Goal: Task Accomplishment & Management: Complete application form

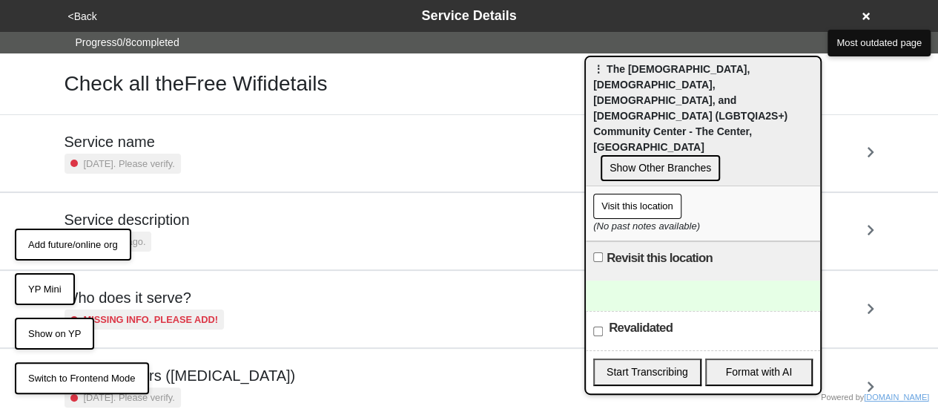
click at [684, 280] on div at bounding box center [703, 295] width 234 height 30
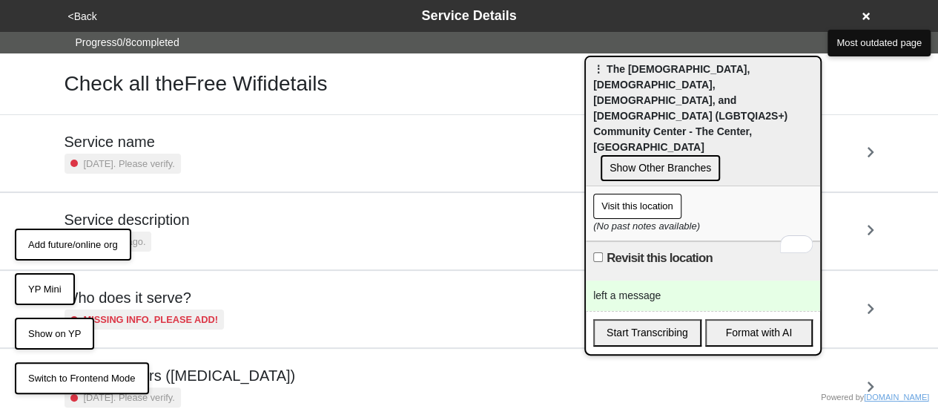
click at [661, 280] on div "left a message" at bounding box center [703, 295] width 234 height 30
click at [47, 285] on button "YP Mini" at bounding box center [45, 289] width 60 height 33
click at [678, 280] on div "left a message" at bounding box center [703, 295] width 234 height 30
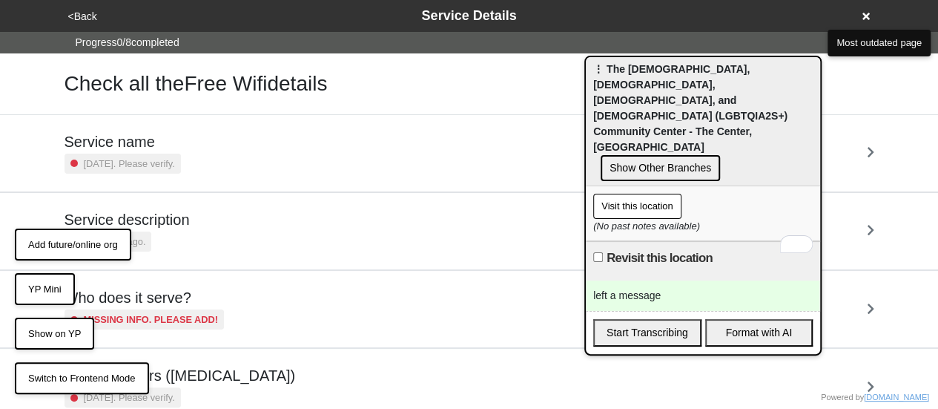
click at [678, 280] on div "left a message" at bounding box center [703, 295] width 234 height 30
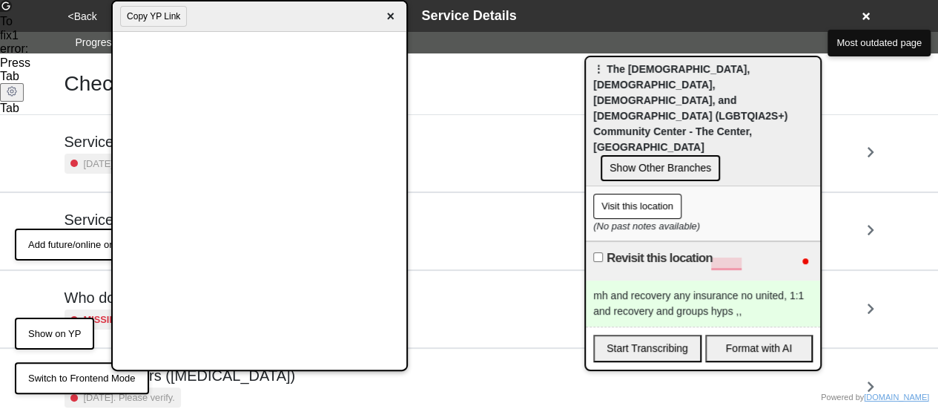
scroll to position [74, 0]
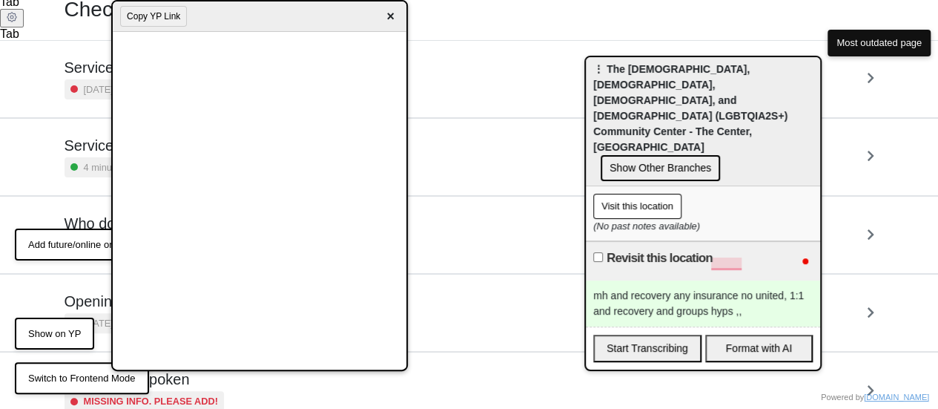
click at [752, 280] on div "mh and recovery any insurance no united, 1:1 and recovery and groups hyps ,," at bounding box center [703, 303] width 234 height 46
click at [749, 280] on div "mh and recovery any insurance no united, 1:1 and recovery and groups hyps ,," at bounding box center [703, 303] width 234 height 46
click at [763, 280] on div "mh and recovery any insurance no united, 1:1 and recovery and groups hyps ,, 15+" at bounding box center [703, 303] width 234 height 46
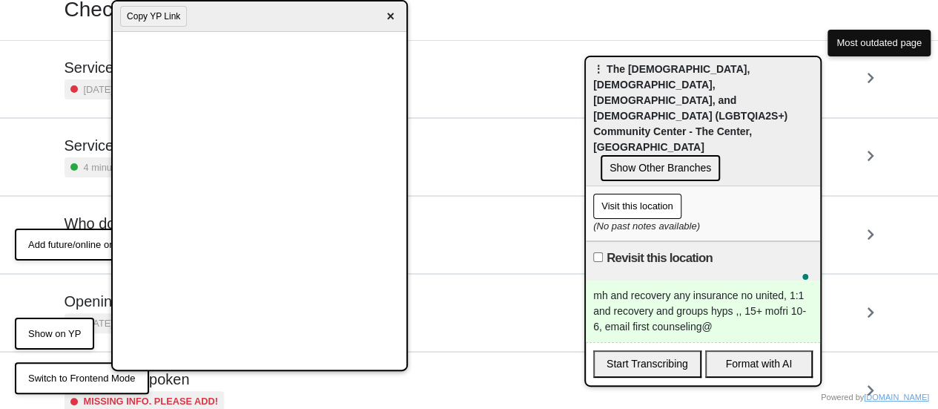
click at [721, 281] on div "mh and recovery any insurance no united, 1:1 and recovery and groups hyps ,, 15…" at bounding box center [703, 311] width 234 height 62
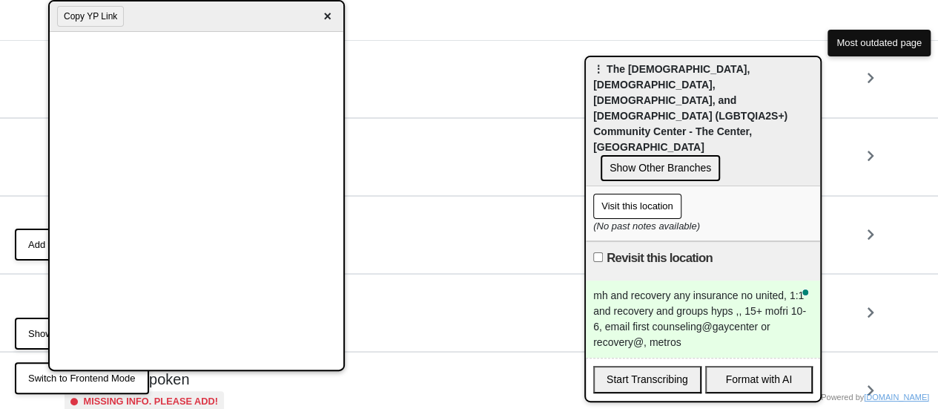
drag, startPoint x: 232, startPoint y: 15, endPoint x: 169, endPoint y: -5, distance: 66.1
click at [169, 0] on html "<Back Service Details Progress 0 / 8 completed Check all the Free Wifi details …" at bounding box center [469, 312] width 938 height 772
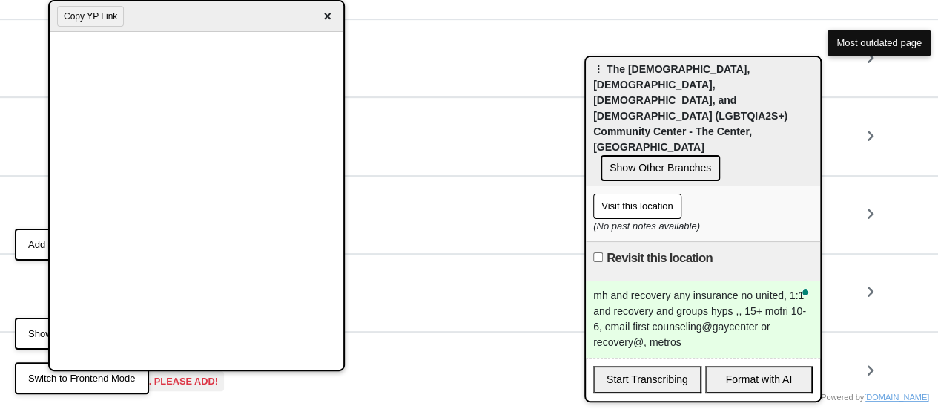
scroll to position [359, 0]
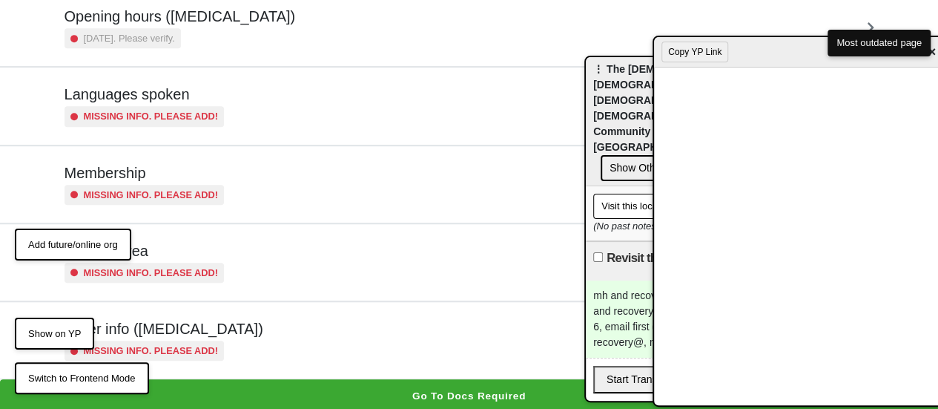
drag, startPoint x: 236, startPoint y: 16, endPoint x: 936, endPoint y: 27, distance: 700.8
click at [937, 37] on div "Copy YP Link ×" at bounding box center [801, 52] width 294 height 30
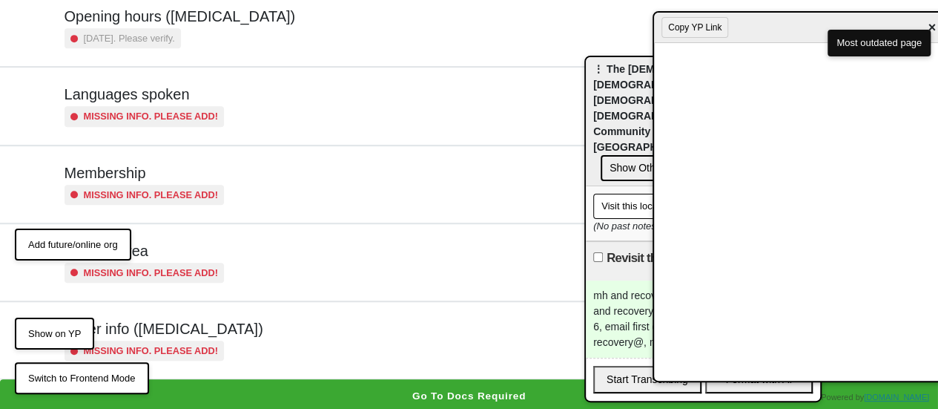
scroll to position [0, 0]
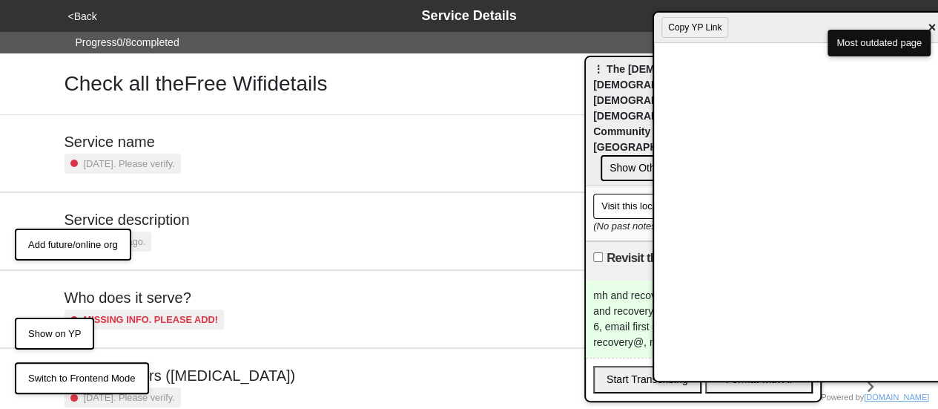
click at [96, 19] on button "<Back" at bounding box center [83, 16] width 38 height 17
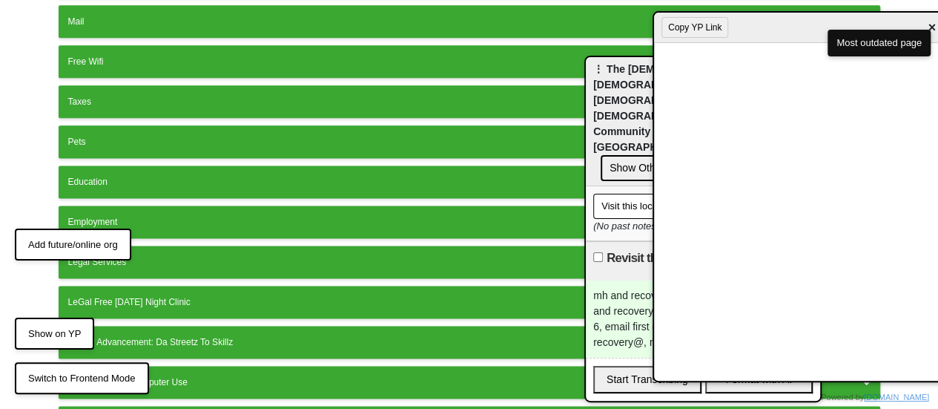
scroll to position [973, 0]
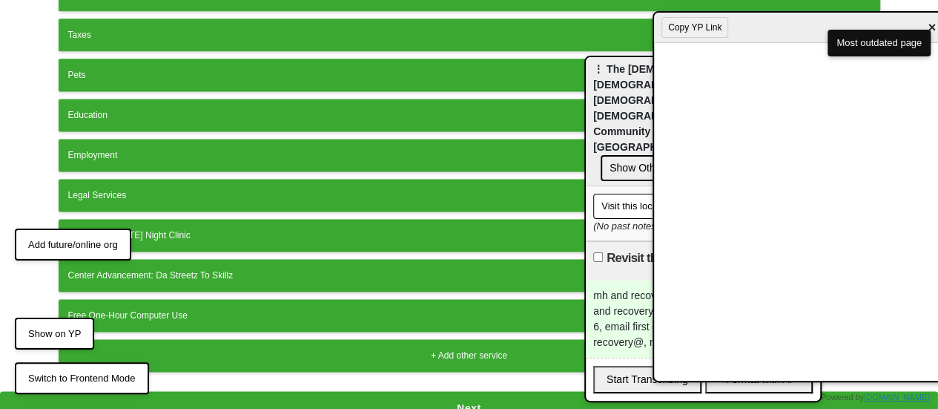
click at [417, 391] on button "Next" at bounding box center [469, 408] width 938 height 34
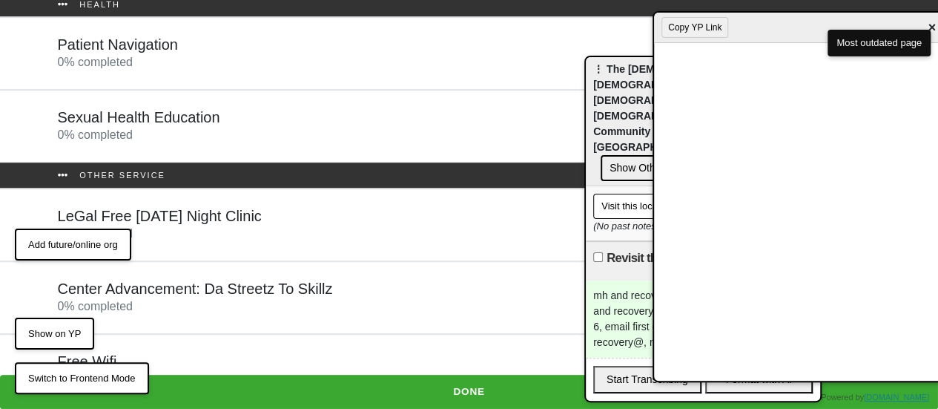
scroll to position [297, 0]
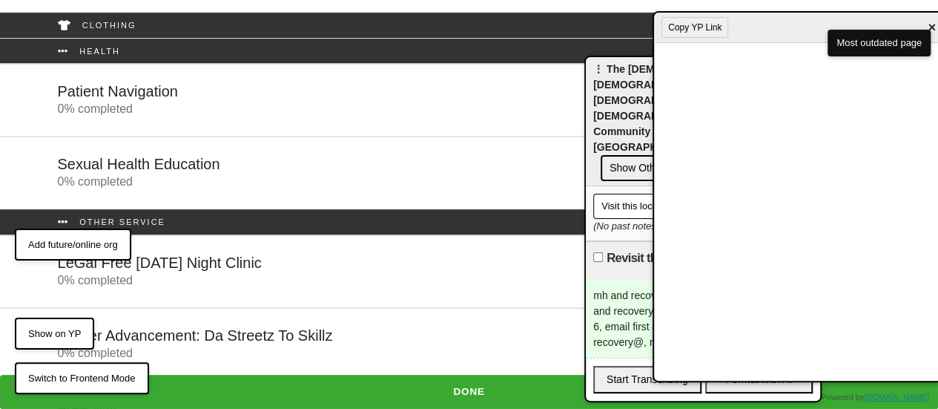
click at [165, 114] on div "Patient Navigation 0 % completed" at bounding box center [118, 100] width 120 height 36
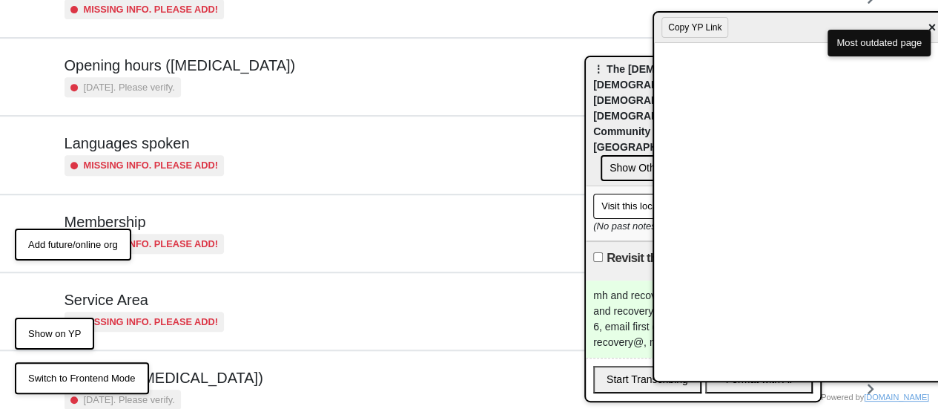
scroll to position [359, 0]
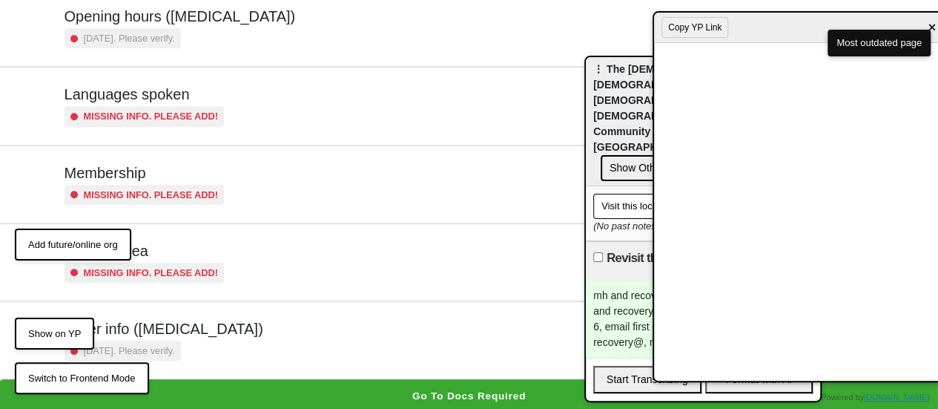
click at [203, 340] on div "[DATE]. Please verify." at bounding box center [164, 350] width 199 height 20
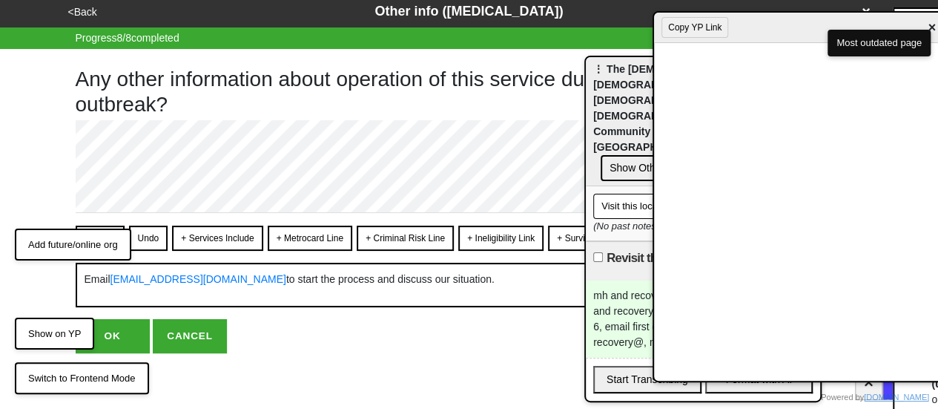
scroll to position [6, 0]
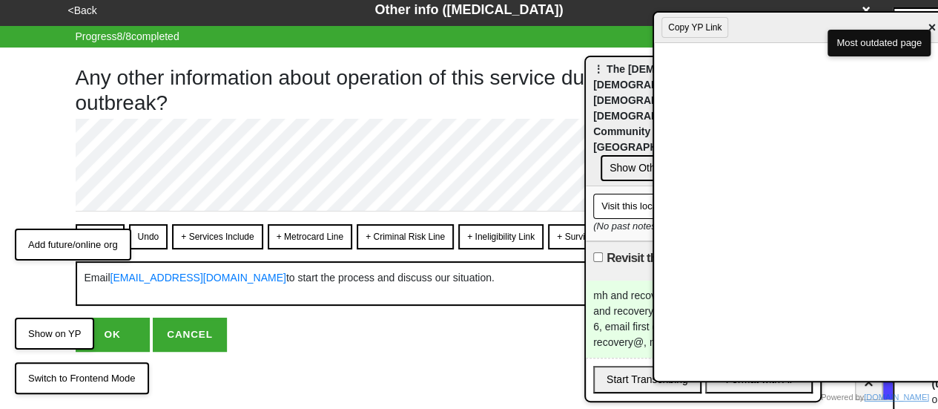
click at [89, 225] on button "Convert" at bounding box center [100, 236] width 49 height 25
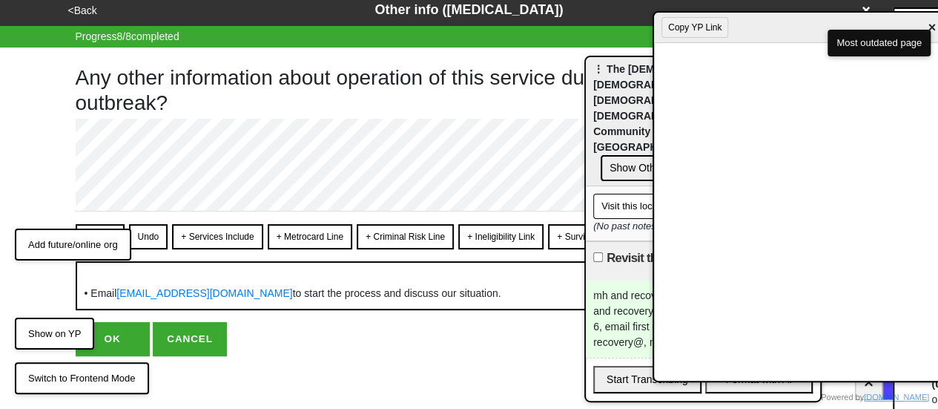
click at [119, 345] on button "OK" at bounding box center [113, 339] width 74 height 34
type textarea "x"
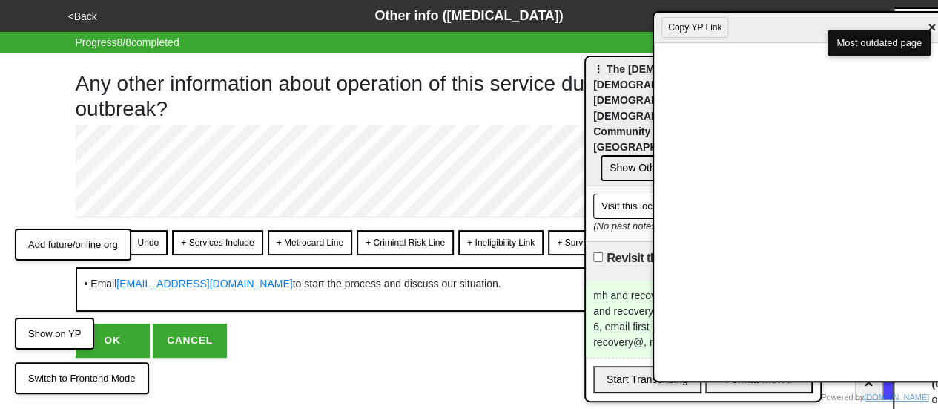
click at [116, 341] on button "OK" at bounding box center [113, 340] width 74 height 34
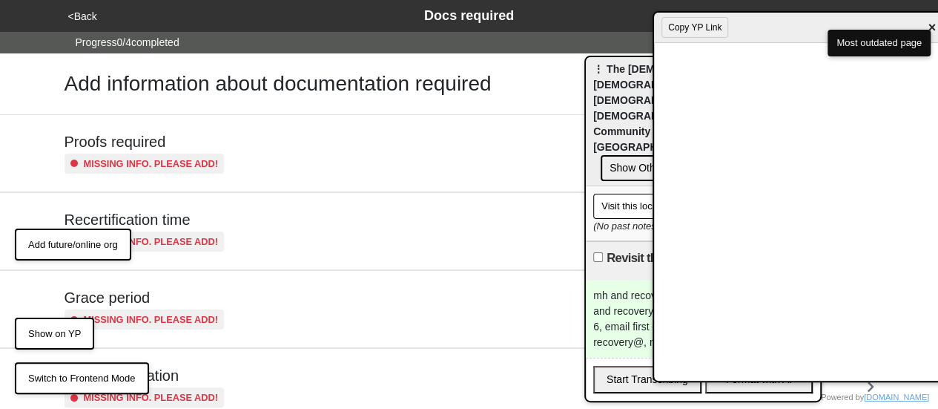
click at [83, 15] on button "<Back" at bounding box center [83, 16] width 38 height 17
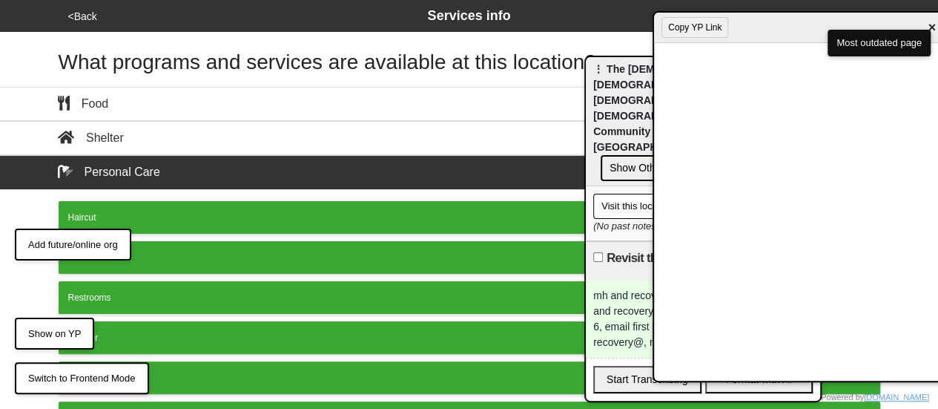
click at [82, 14] on button "<Back" at bounding box center [83, 16] width 38 height 17
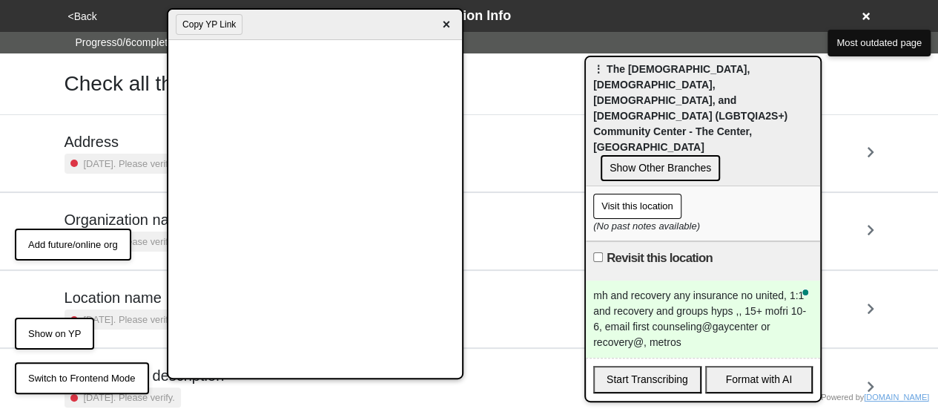
drag, startPoint x: 733, startPoint y: 35, endPoint x: 247, endPoint y: 32, distance: 485.7
click at [247, 32] on div "Copy YP Link ×" at bounding box center [315, 25] width 294 height 30
click at [695, 297] on div "mh and recovery any insurance no united, 1:1 and recovery and groups hyps ,, 15…" at bounding box center [703, 318] width 234 height 77
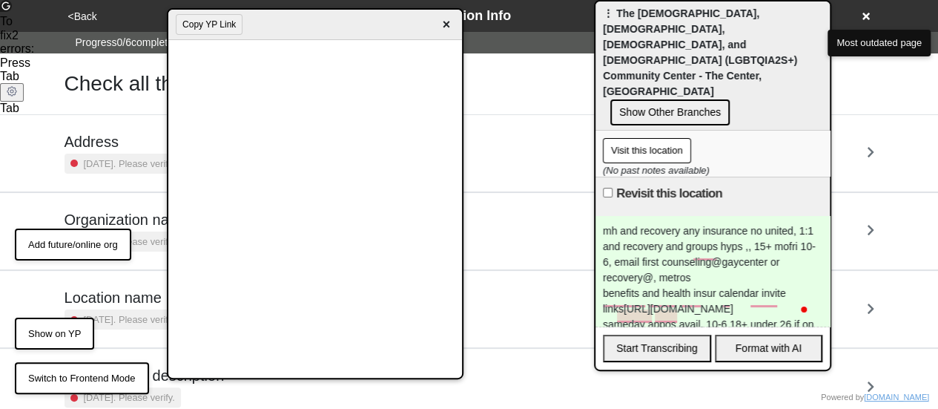
drag, startPoint x: 693, startPoint y: 82, endPoint x: 703, endPoint y: -6, distance: 88.1
click at [703, 0] on html "<Back Location Info Progress 0 / 6 completed Check all these details on this lo…" at bounding box center [469, 308] width 938 height 616
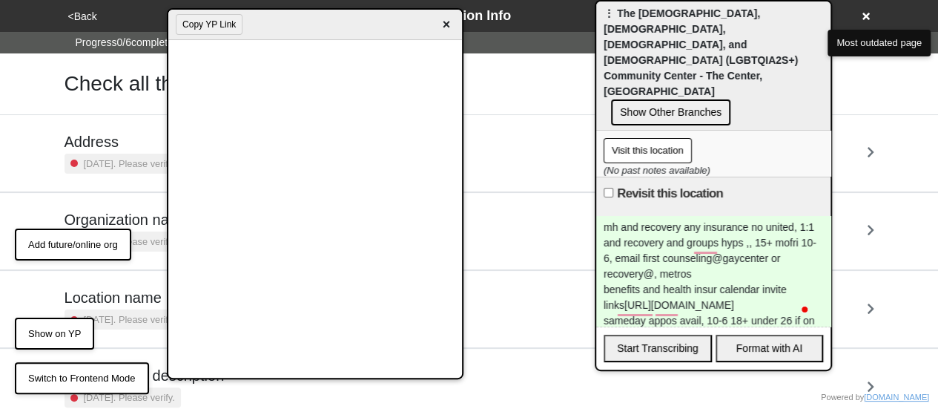
scroll to position [7, 0]
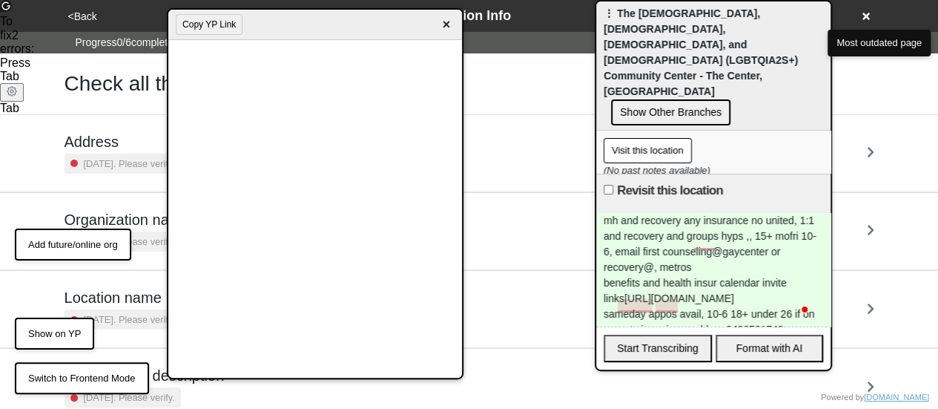
click at [443, 24] on span "×" at bounding box center [445, 25] width 17 height 20
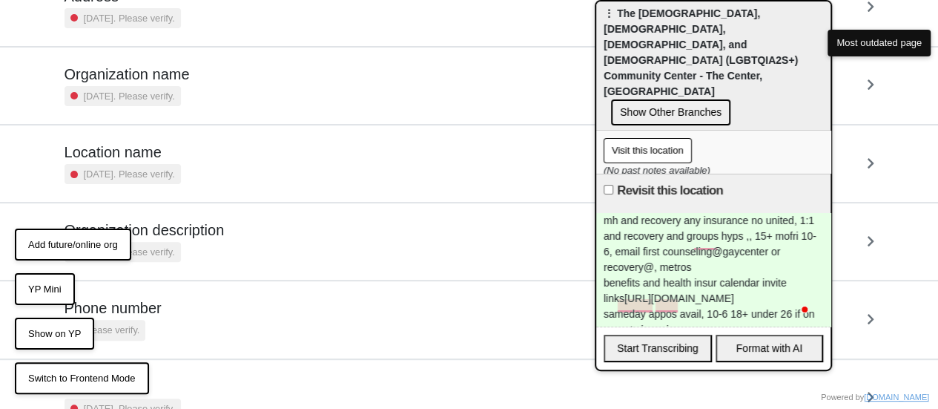
scroll to position [204, 0]
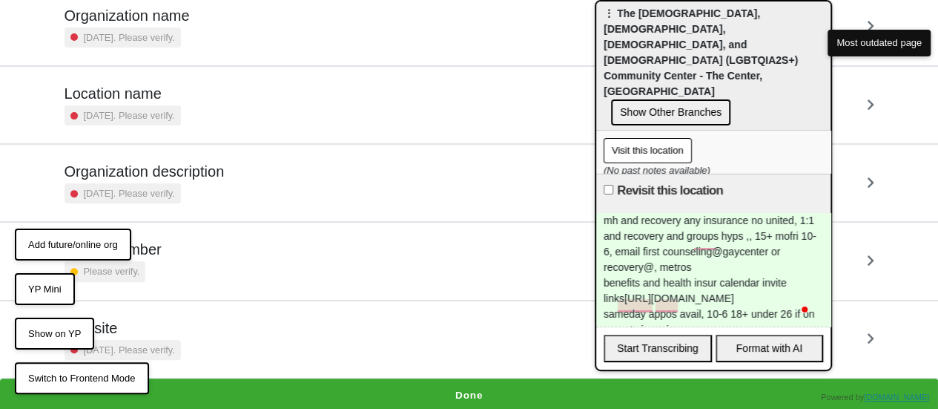
click at [395, 383] on button "Done" at bounding box center [469, 395] width 938 height 34
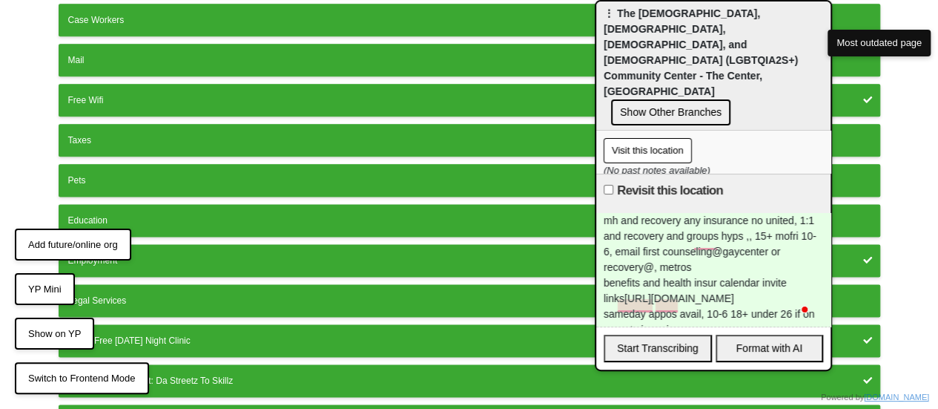
scroll to position [973, 0]
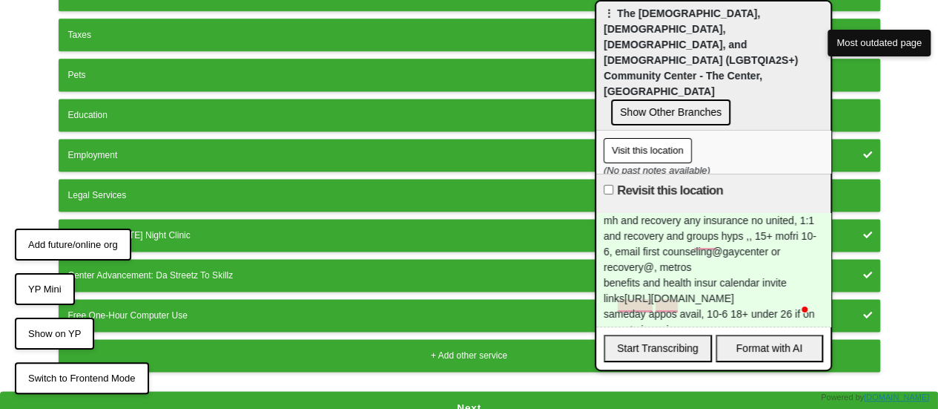
click at [436, 404] on button "Next" at bounding box center [469, 408] width 938 height 34
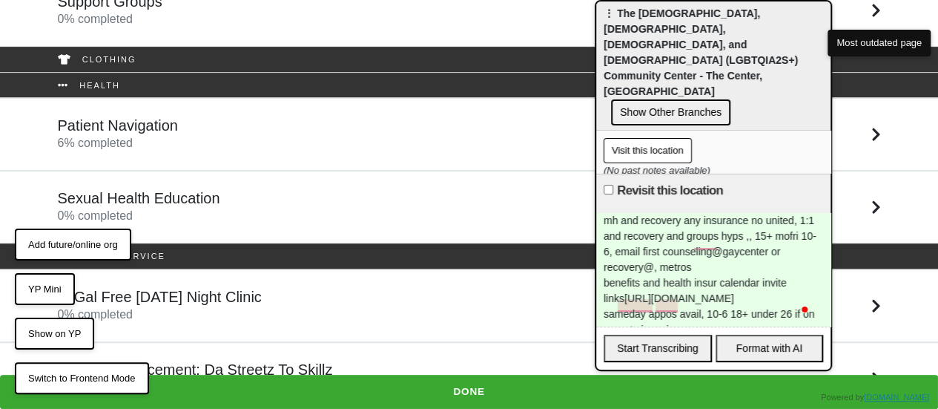
scroll to position [258, 0]
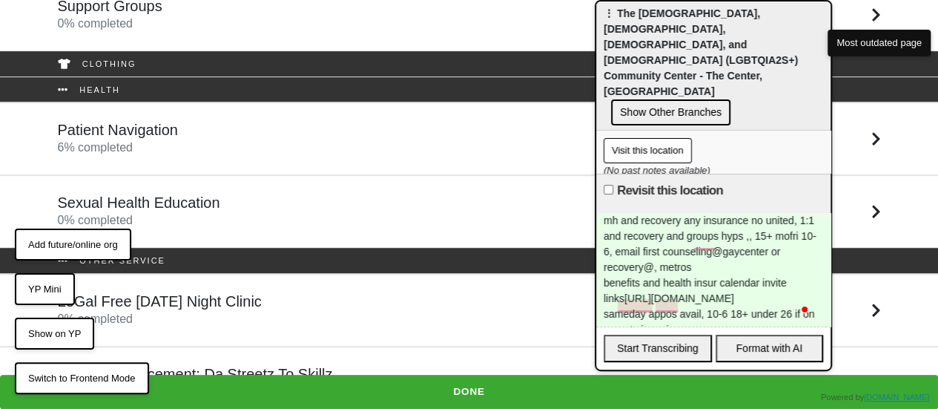
click at [216, 142] on div "Patient Navigation 6 % completed" at bounding box center [469, 139] width 845 height 36
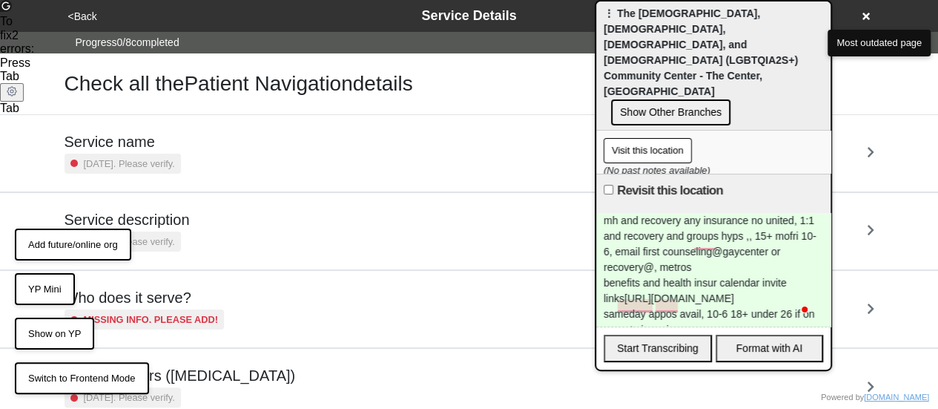
click at [136, 137] on h5 "Service name" at bounding box center [123, 142] width 116 height 18
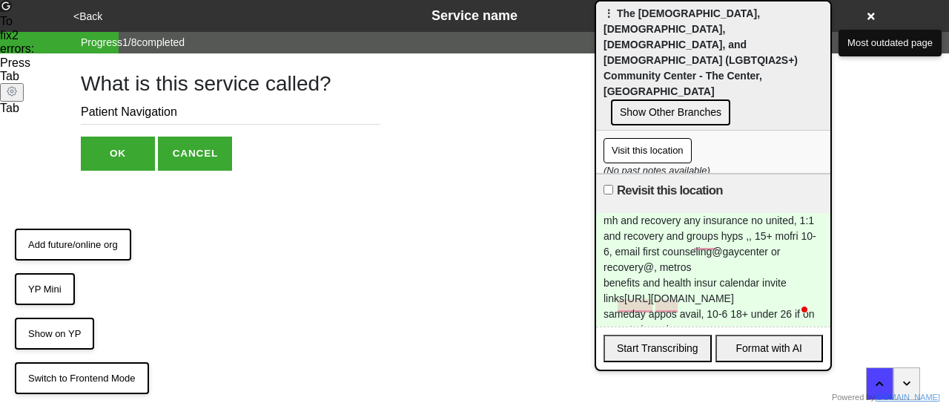
click at [148, 110] on input "Patient Navigation" at bounding box center [231, 112] width 300 height 24
type input "Support Services"
click at [110, 153] on button "OK" at bounding box center [118, 153] width 74 height 34
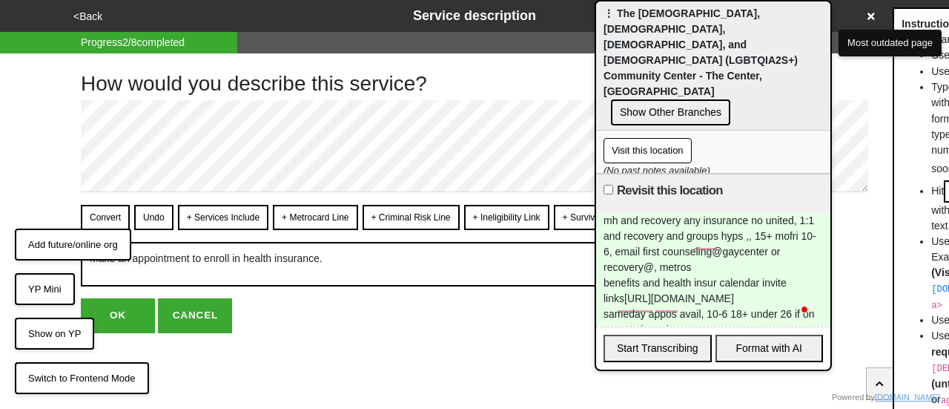
drag, startPoint x: 87, startPoint y: 14, endPoint x: 242, endPoint y: 63, distance: 162.5
click at [207, 44] on div "<Back Service description Progress 2 / 8 completed How would you describe this …" at bounding box center [474, 166] width 949 height 333
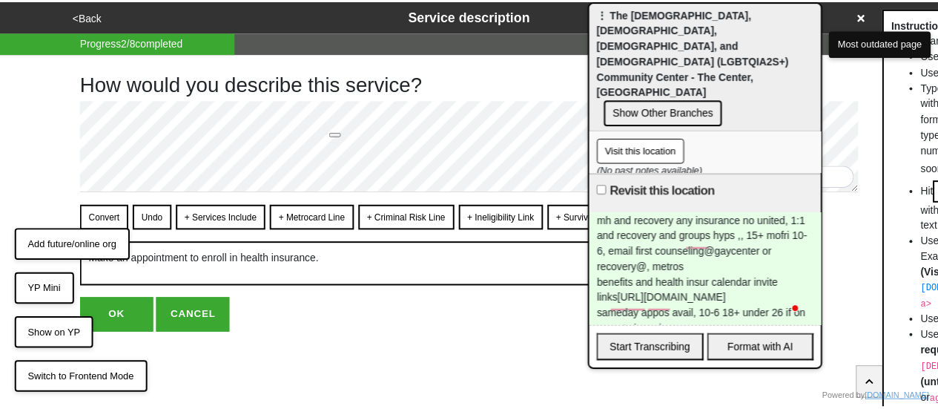
scroll to position [7, 0]
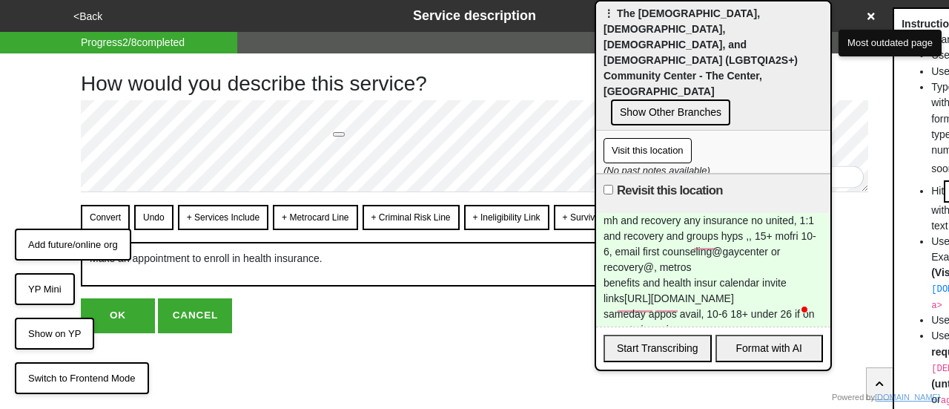
click at [228, 208] on button "+ Services Include" at bounding box center [223, 217] width 90 height 25
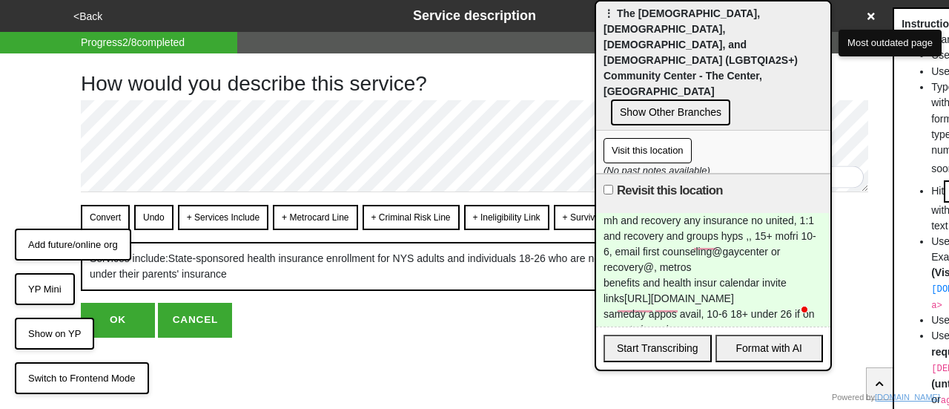
click at [105, 205] on button "Convert" at bounding box center [105, 217] width 49 height 25
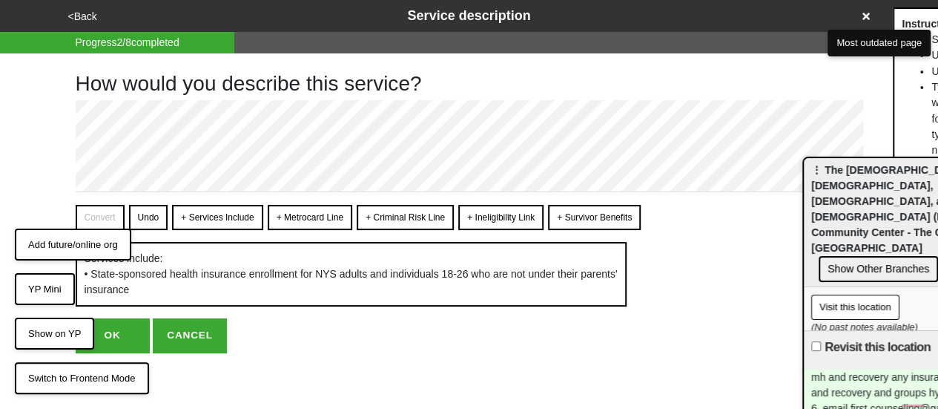
drag, startPoint x: 638, startPoint y: 24, endPoint x: 817, endPoint y: 155, distance: 221.9
click at [845, 181] on span "⋮ The [DEMOGRAPHIC_DATA], [DEMOGRAPHIC_DATA], [DEMOGRAPHIC_DATA], and [DEMOGRAP…" at bounding box center [908, 209] width 194 height 90
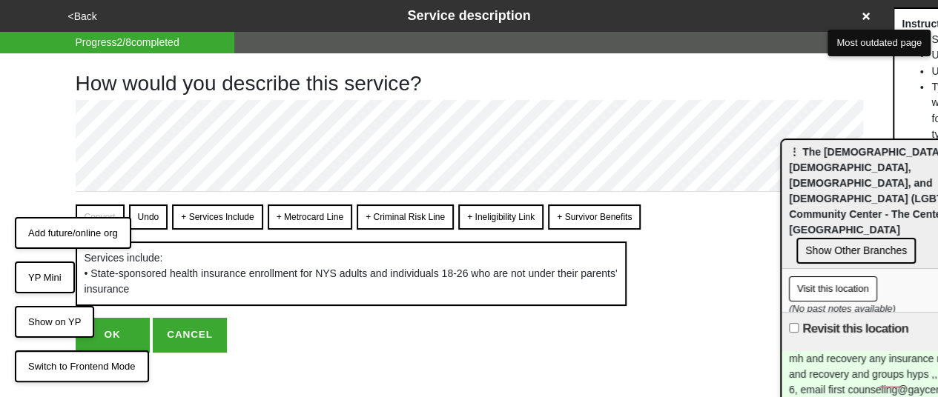
click at [816, 153] on span "⋮ The [DEMOGRAPHIC_DATA], [DEMOGRAPHIC_DATA], [DEMOGRAPHIC_DATA], and [DEMOGRAP…" at bounding box center [886, 191] width 194 height 90
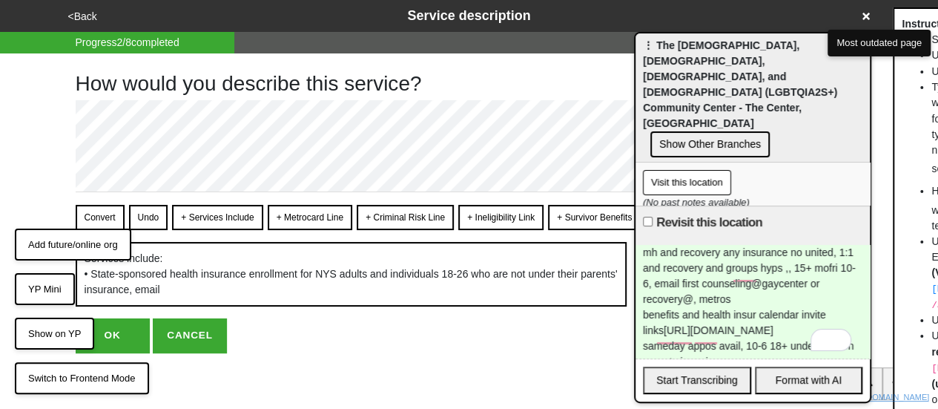
drag, startPoint x: 823, startPoint y: 150, endPoint x: 704, endPoint y: 67, distance: 144.4
click at [704, 67] on div "⋮ The [DEMOGRAPHIC_DATA], [DEMOGRAPHIC_DATA], [DEMOGRAPHIC_DATA], and [DEMOGRAP…" at bounding box center [752, 97] width 234 height 129
click at [678, 355] on div "benefits and health insur calendar invite links [URL][DOMAIN_NAME] sameday appo…" at bounding box center [752, 346] width 219 height 78
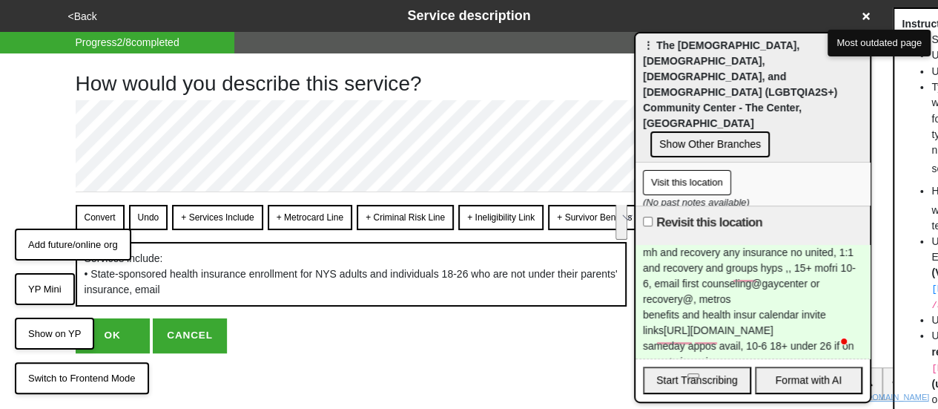
click at [718, 354] on div "benefits and health insur calendar invite links [URL][DOMAIN_NAME] sameday appo…" at bounding box center [752, 346] width 219 height 78
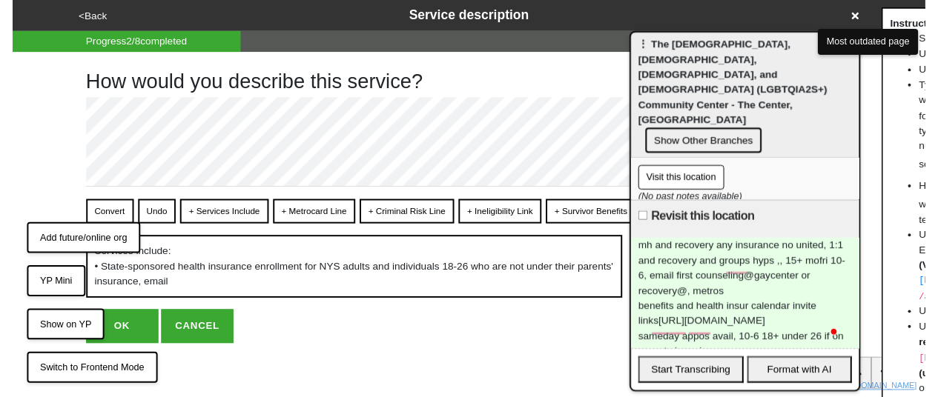
scroll to position [9, 0]
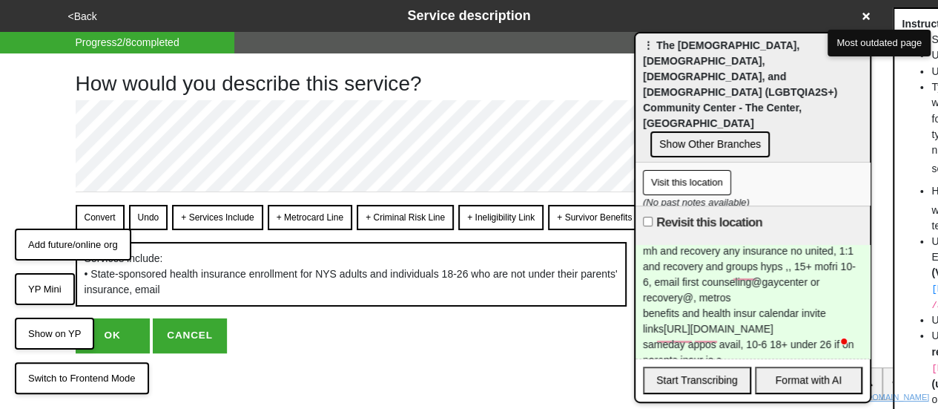
drag, startPoint x: 745, startPoint y: 351, endPoint x: 650, endPoint y: 354, distance: 94.9
click at [612, 348] on body "<Back Service description Progress 2 / 8 completed How would you describe this …" at bounding box center [469, 176] width 938 height 353
copy div "kmorales@gaycenter"
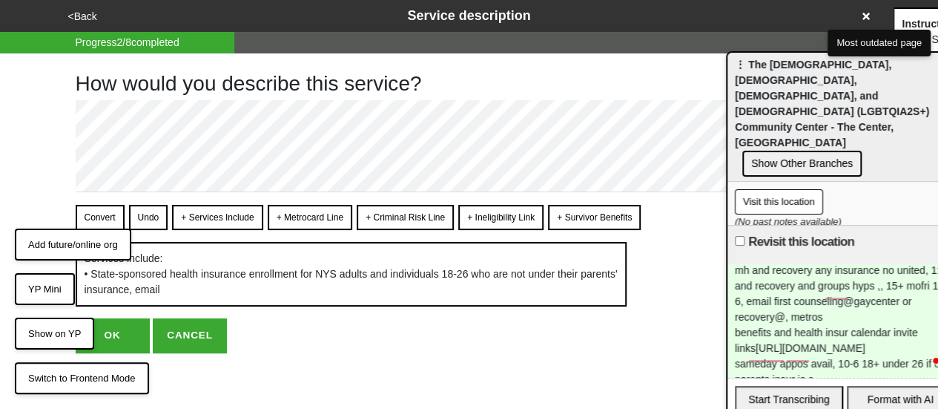
drag, startPoint x: 670, startPoint y: 56, endPoint x: 822, endPoint y: 78, distance: 152.9
click at [820, 81] on span "⋮ The [DEMOGRAPHIC_DATA], [DEMOGRAPHIC_DATA], [DEMOGRAPHIC_DATA], and [DEMOGRAP…" at bounding box center [832, 104] width 194 height 90
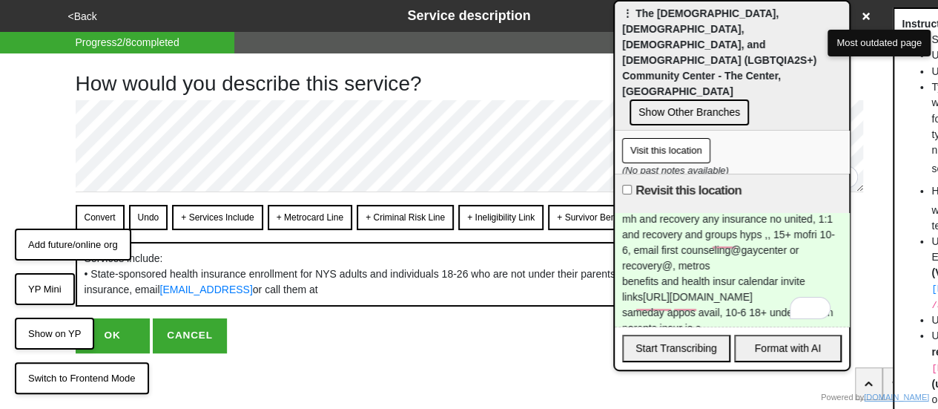
drag, startPoint x: 855, startPoint y: 90, endPoint x: 679, endPoint y: 149, distance: 185.2
click at [684, 23] on span "⋮ The [DEMOGRAPHIC_DATA], [DEMOGRAPHIC_DATA], [DEMOGRAPHIC_DATA], and [DEMOGRAP…" at bounding box center [719, 52] width 194 height 90
drag, startPoint x: 758, startPoint y: 303, endPoint x: 817, endPoint y: 297, distance: 59.5
click at [818, 297] on div "benefits and health insur calendar invite links [URL][DOMAIN_NAME] sameday appo…" at bounding box center [730, 313] width 219 height 78
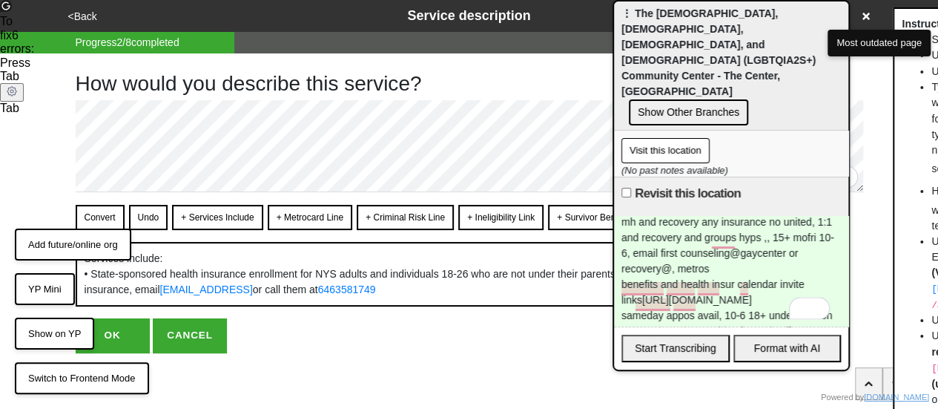
click at [95, 211] on button "Convert" at bounding box center [100, 217] width 49 height 25
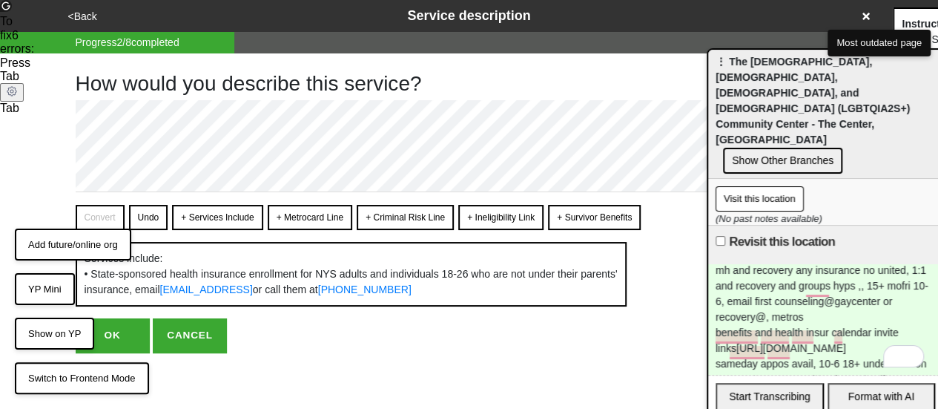
drag, startPoint x: 655, startPoint y: 25, endPoint x: 699, endPoint y: 93, distance: 80.8
click at [753, 76] on span "⋮ The [DEMOGRAPHIC_DATA], [DEMOGRAPHIC_DATA], [DEMOGRAPHIC_DATA], and [DEMOGRAP…" at bounding box center [813, 101] width 194 height 90
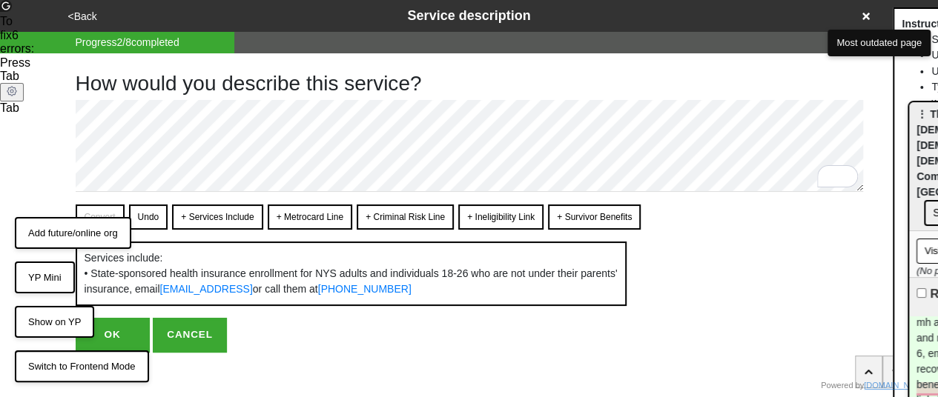
drag, startPoint x: 752, startPoint y: 84, endPoint x: 948, endPoint y: 134, distance: 202.9
click at [938, 134] on html "<Back Service description Progress 2 / 8 completed How would you describe this …" at bounding box center [469, 206] width 938 height 412
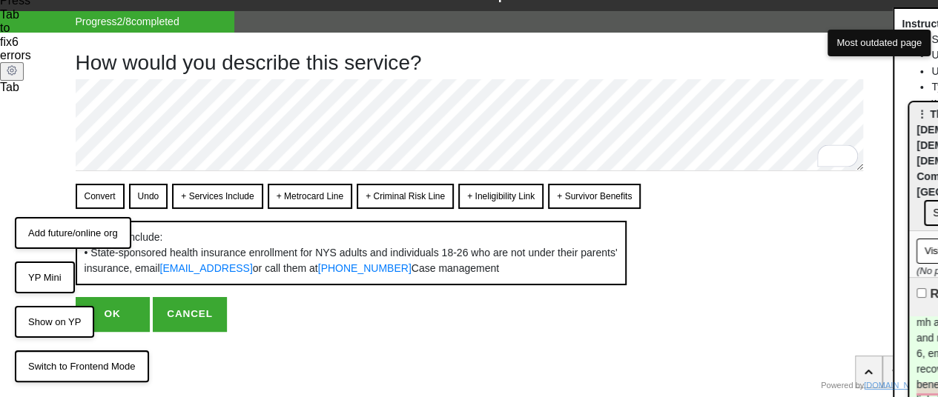
scroll to position [30, 0]
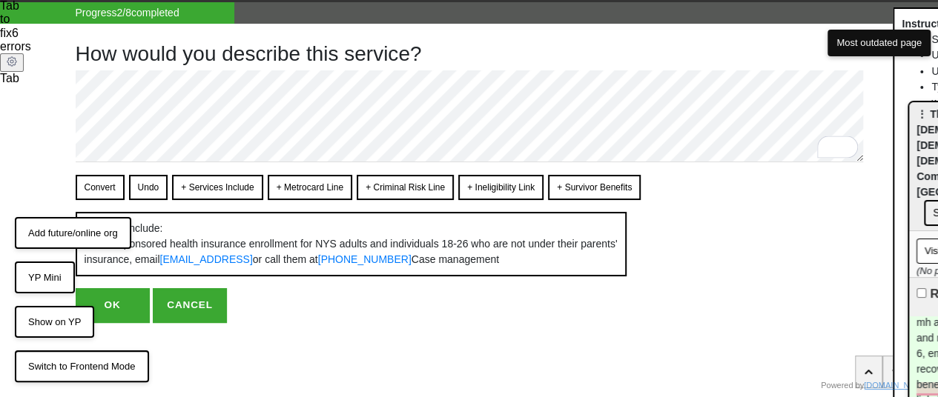
click at [95, 185] on button "Convert" at bounding box center [100, 187] width 49 height 25
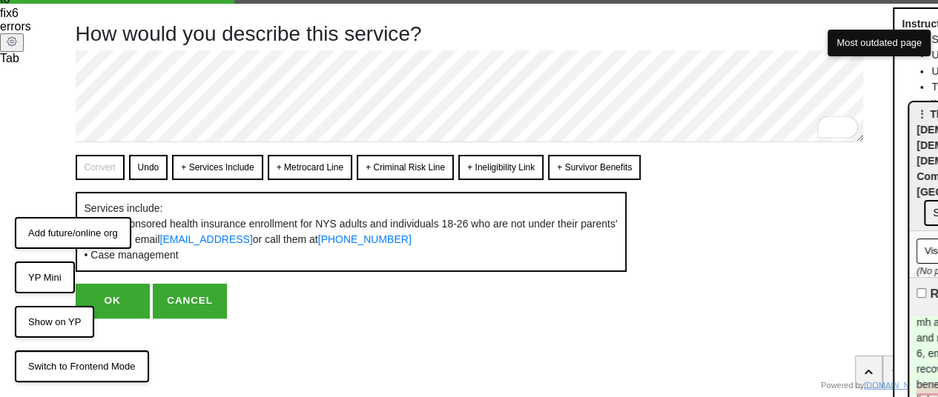
scroll to position [60, 0]
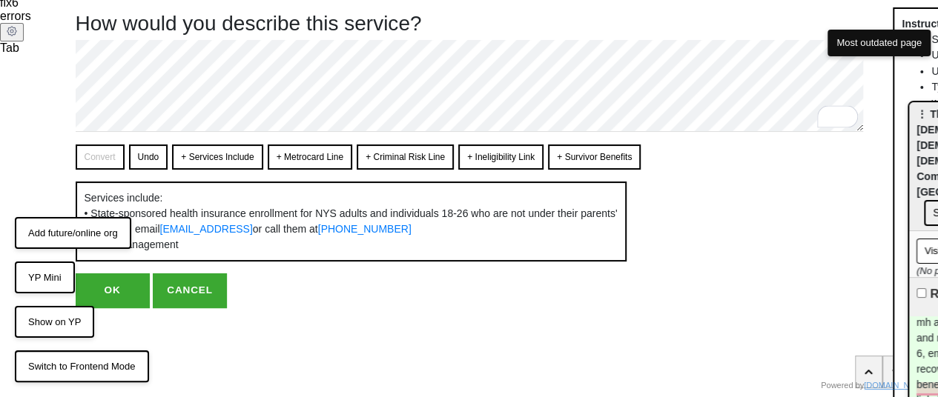
click at [131, 308] on button "OK" at bounding box center [113, 291] width 74 height 34
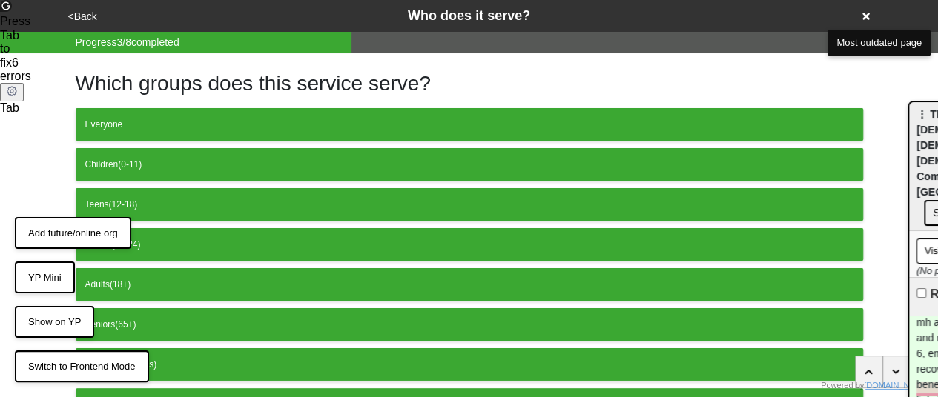
click at [83, 21] on button "<Back" at bounding box center [83, 16] width 38 height 17
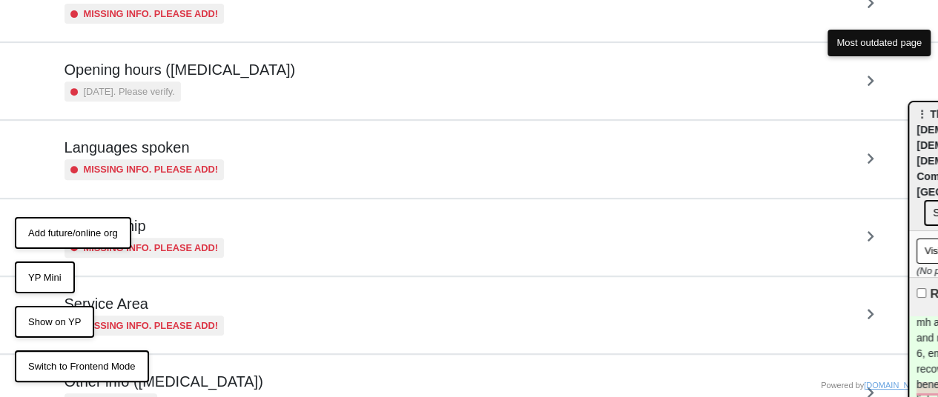
scroll to position [370, 0]
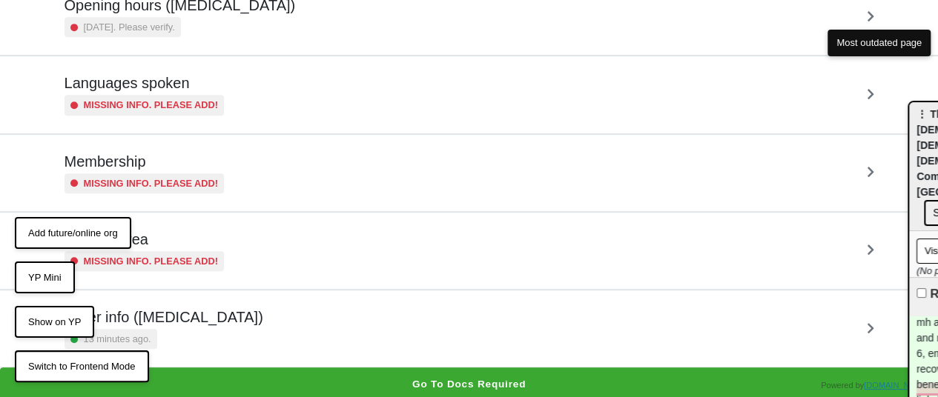
click at [210, 335] on div "13 minutes ago." at bounding box center [164, 339] width 199 height 20
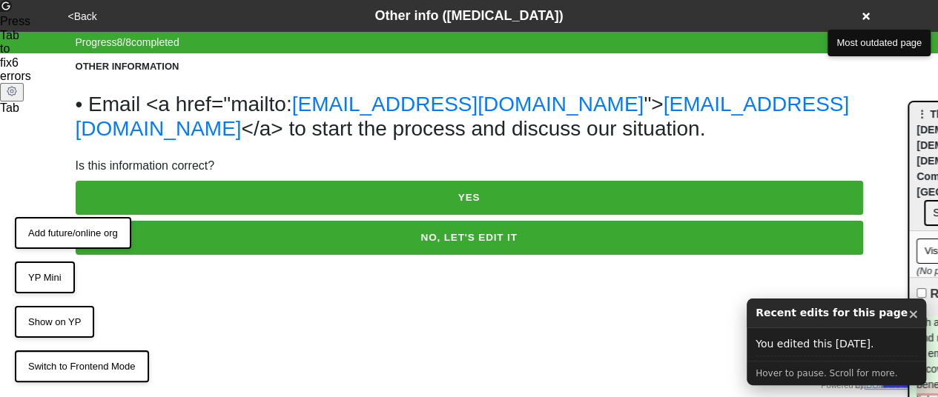
click at [237, 248] on button "NO, LET'S EDIT IT" at bounding box center [469, 238] width 787 height 34
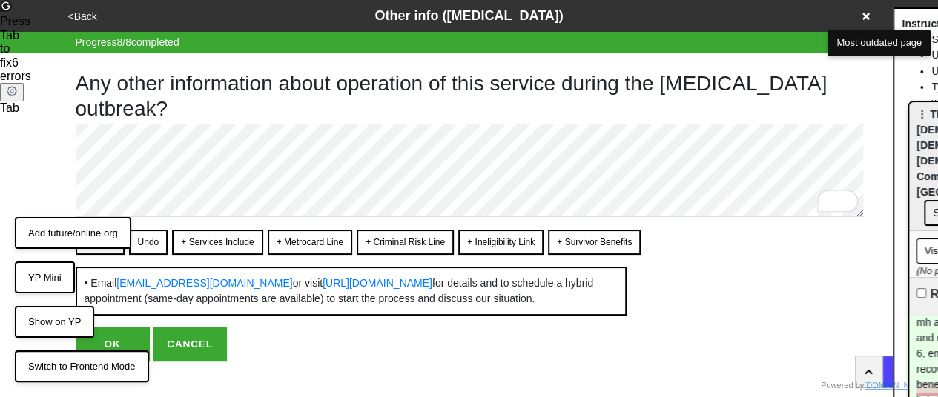
scroll to position [37, 0]
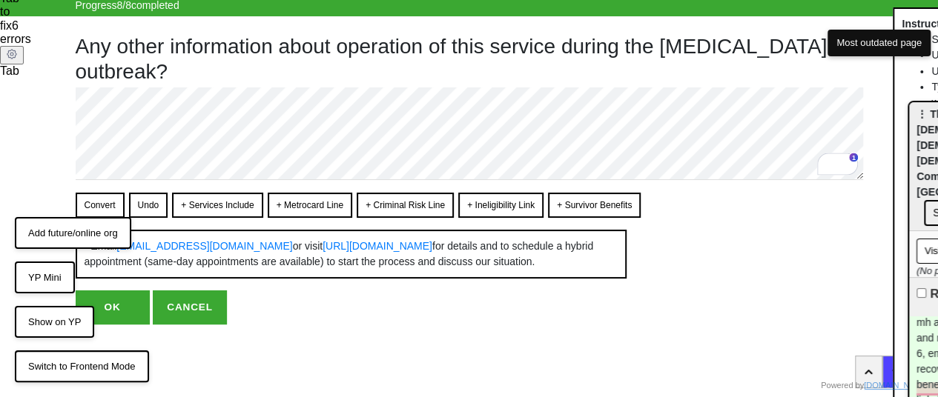
click at [108, 202] on button "Convert" at bounding box center [100, 205] width 49 height 25
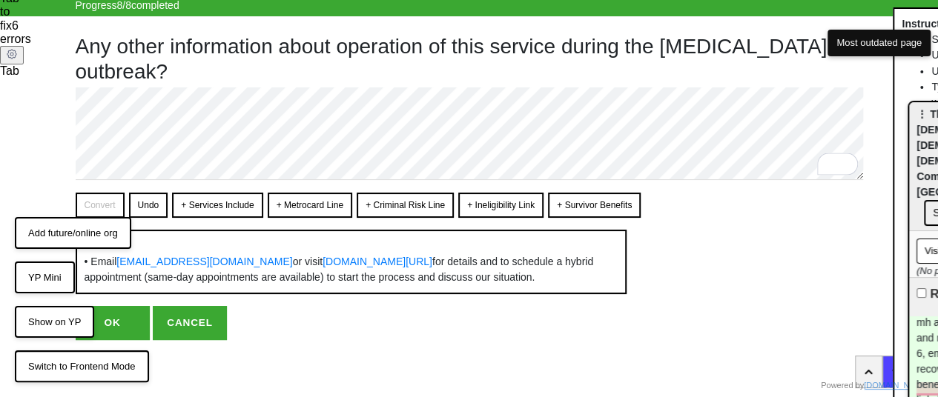
click at [123, 333] on button "OK" at bounding box center [113, 323] width 74 height 34
type textarea "x"
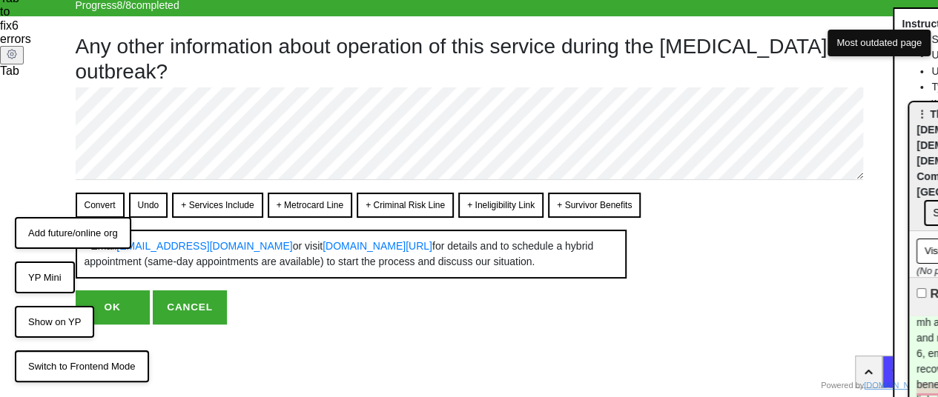
click at [125, 310] on button "OK" at bounding box center [113, 308] width 74 height 34
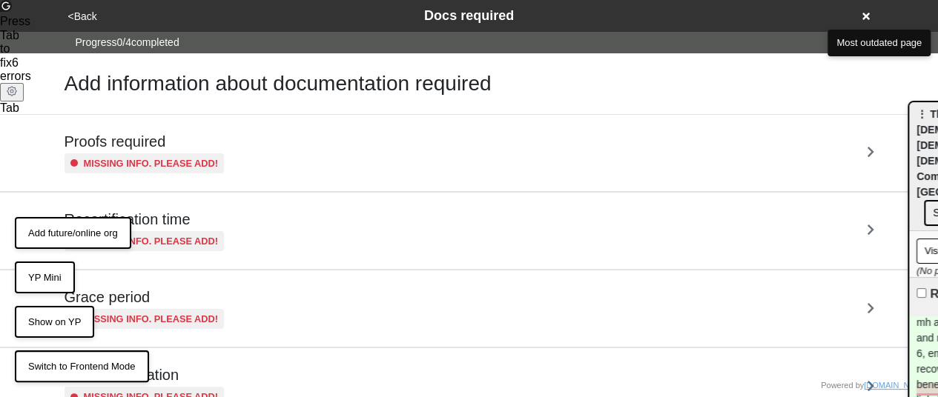
click at [79, 13] on button "<Back" at bounding box center [83, 16] width 38 height 17
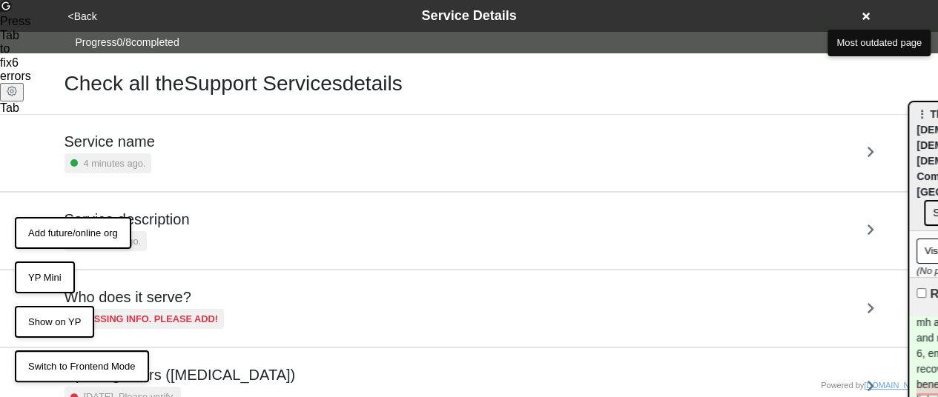
click at [79, 13] on button "<Back" at bounding box center [83, 16] width 38 height 17
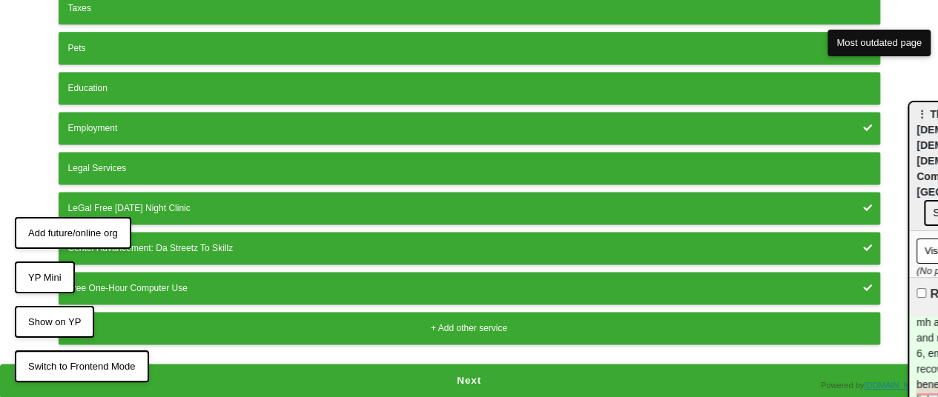
scroll to position [1014, 0]
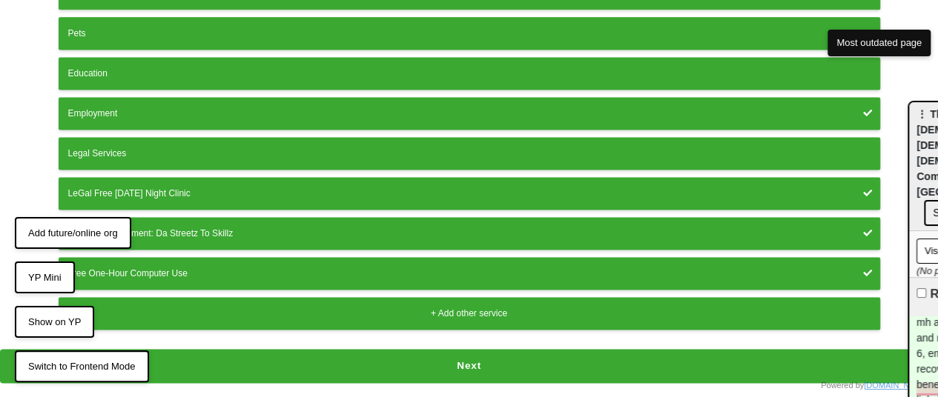
click at [297, 231] on button "Center Advancement: Da Streetz To Skillz" at bounding box center [470, 233] width 822 height 33
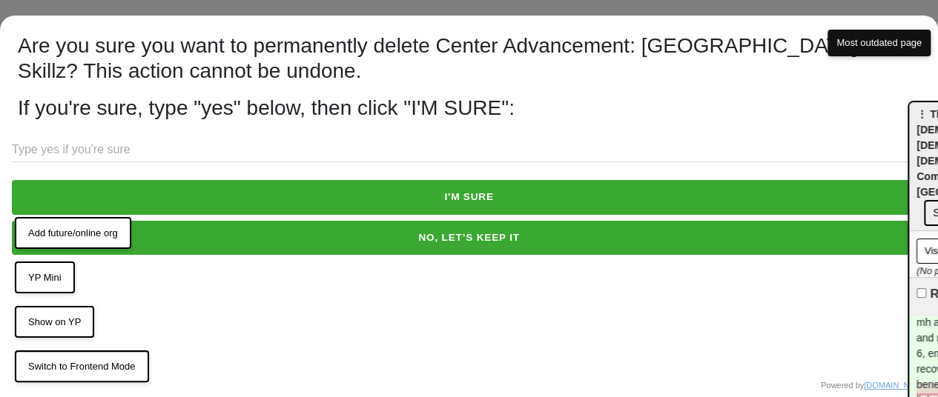
scroll to position [532, 0]
click at [209, 152] on input "text" at bounding box center [469, 150] width 914 height 24
type input "yes"
click at [239, 216] on div "yes I'M SURE NO, LET’S KEEP IT" at bounding box center [469, 199] width 938 height 123
click at [245, 202] on button "I'M SURE" at bounding box center [469, 197] width 914 height 34
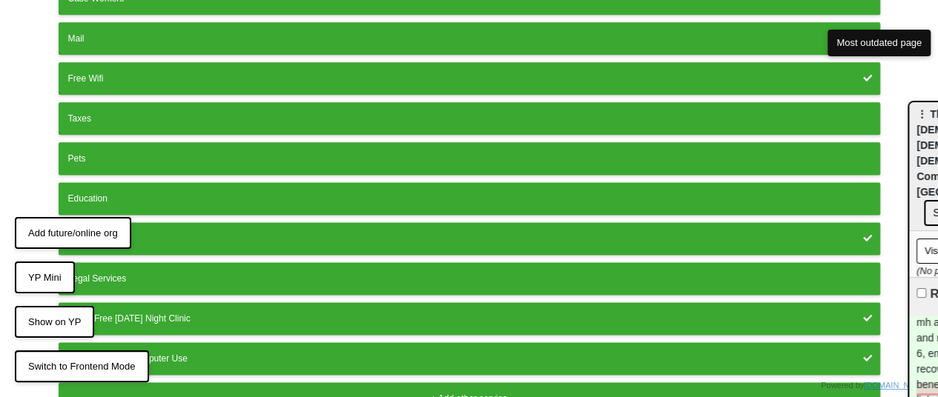
scroll to position [945, 0]
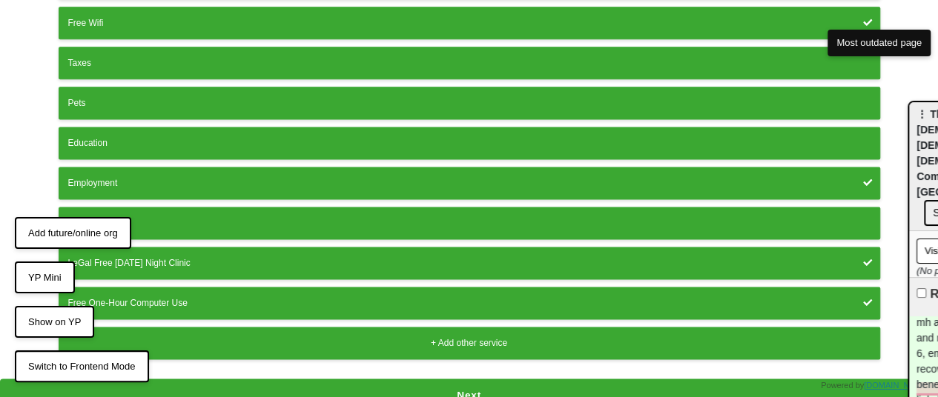
click at [354, 380] on button "Next" at bounding box center [469, 396] width 938 height 34
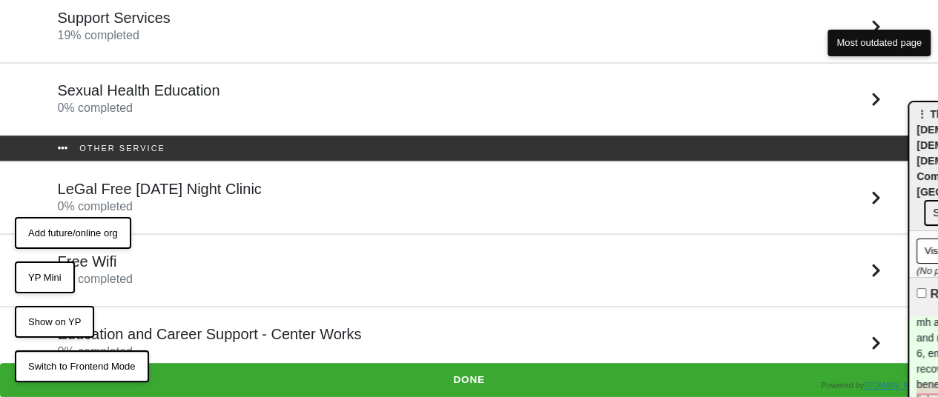
scroll to position [420, 0]
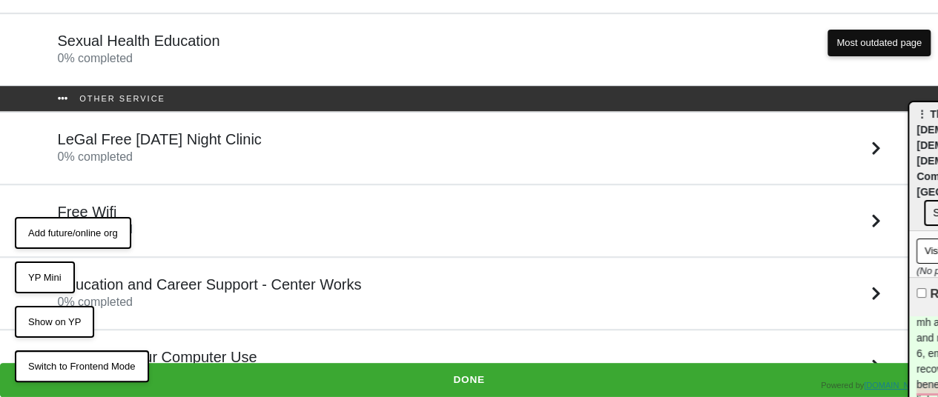
click at [199, 157] on div "LeGal Free [DATE] Night Clinic 0 % completed" at bounding box center [160, 149] width 204 height 36
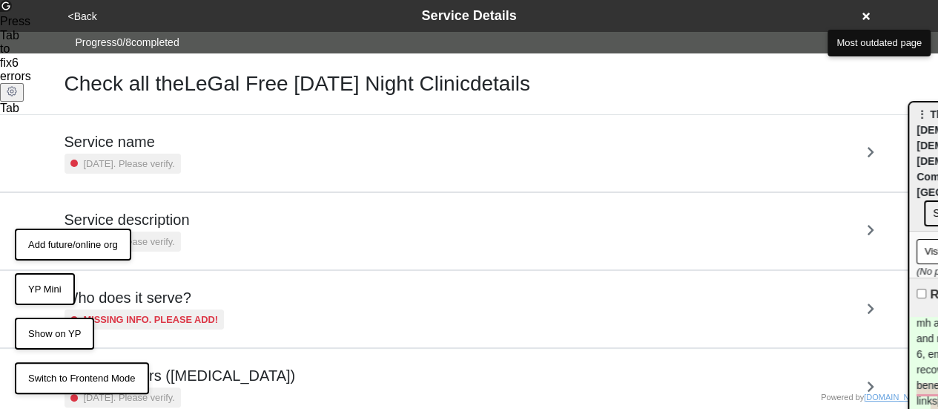
click at [74, 8] on button "<Back" at bounding box center [83, 16] width 38 height 17
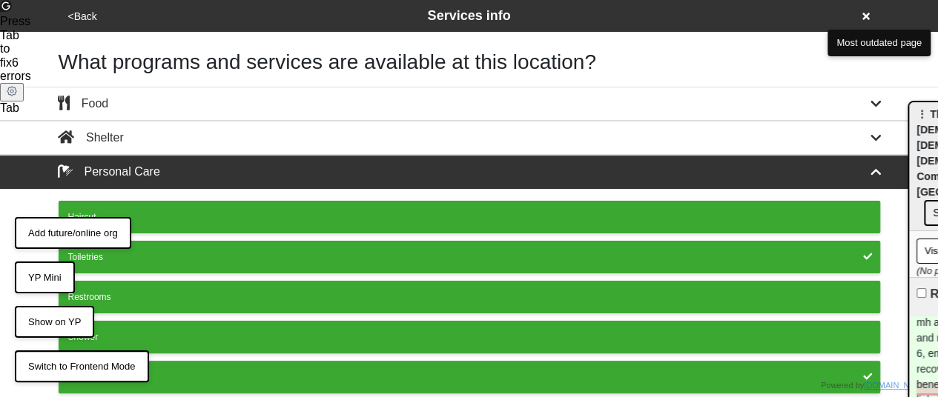
click at [82, 13] on button "<Back" at bounding box center [83, 16] width 38 height 17
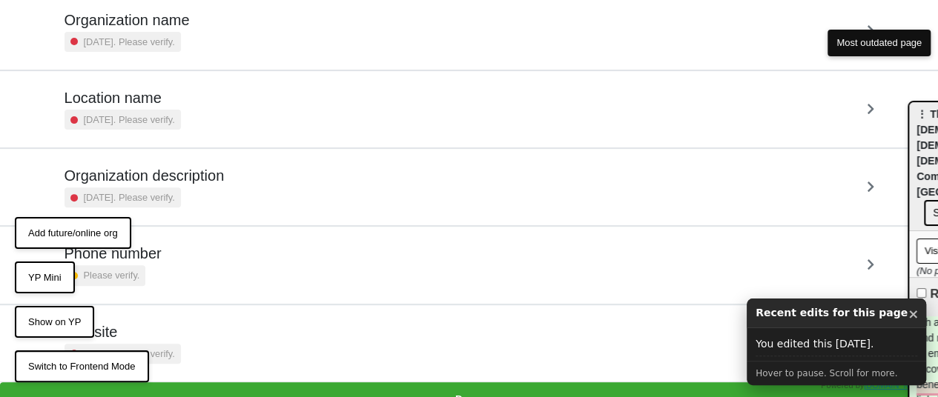
scroll to position [215, 0]
